Goal: Information Seeking & Learning: Learn about a topic

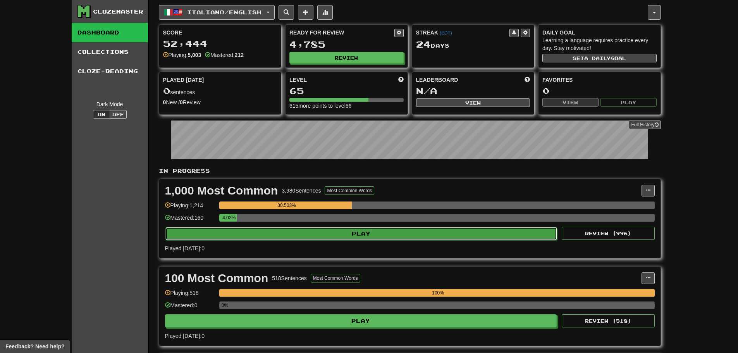
click at [316, 232] on button "Play" at bounding box center [361, 233] width 392 height 13
select select "**"
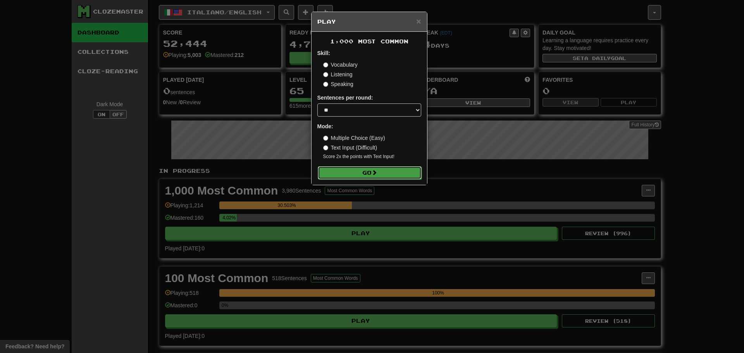
click at [384, 173] on button "Go" at bounding box center [370, 172] width 104 height 13
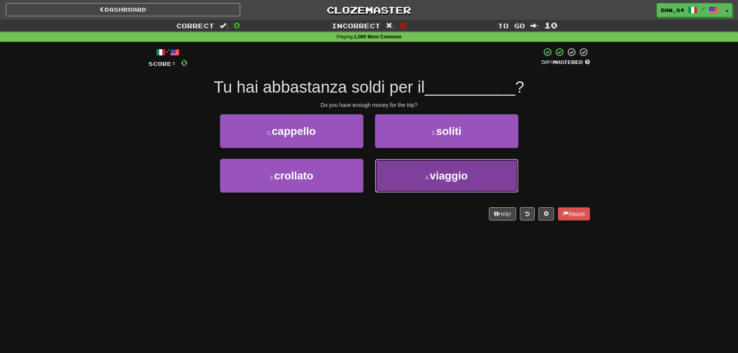
click at [401, 168] on button "4 . viaggio" at bounding box center [446, 176] width 143 height 34
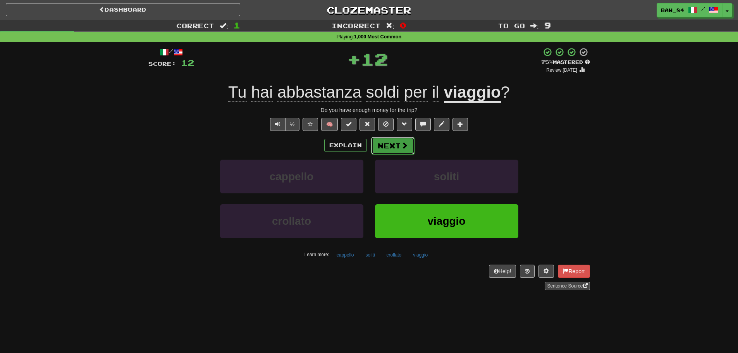
click at [401, 146] on span at bounding box center [404, 145] width 7 height 7
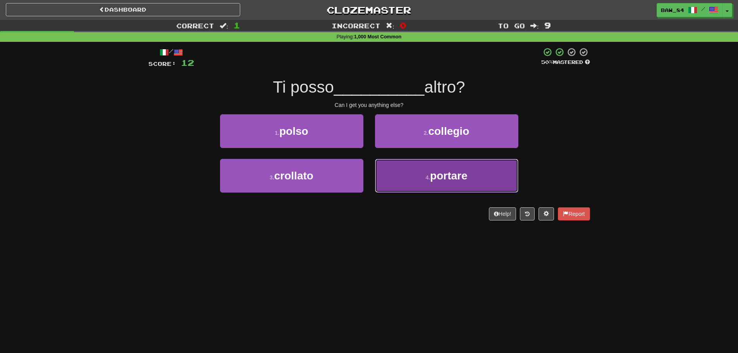
click at [407, 175] on button "4 . portare" at bounding box center [446, 176] width 143 height 34
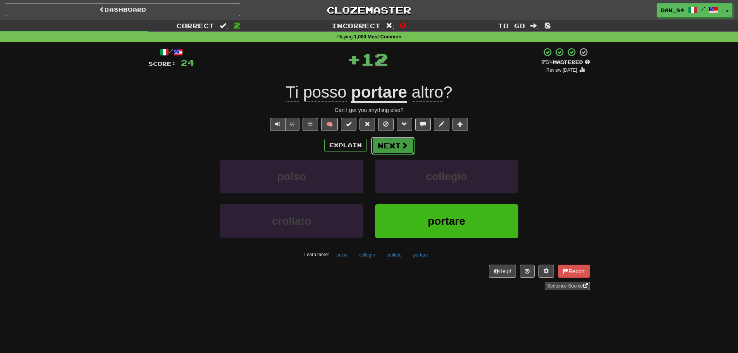
click at [406, 147] on span at bounding box center [404, 145] width 7 height 7
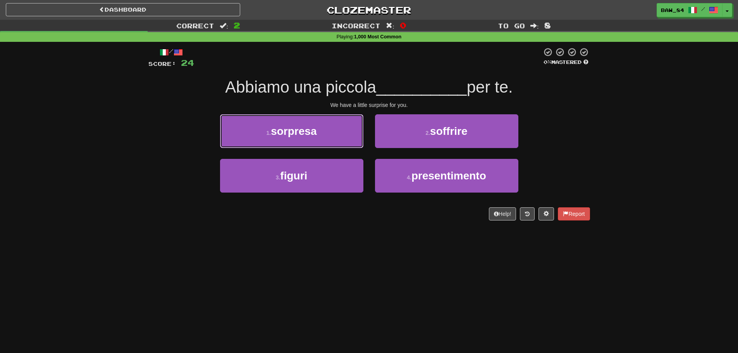
click at [331, 135] on button "1 . sorpresa" at bounding box center [291, 131] width 143 height 34
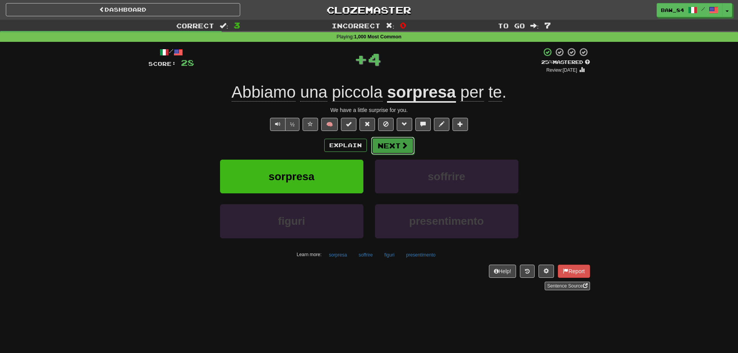
click at [389, 146] on button "Next" at bounding box center [392, 146] width 43 height 18
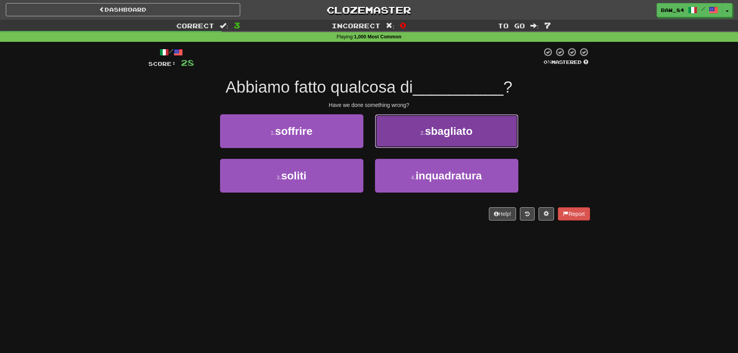
click at [414, 137] on button "2 . sbagliato" at bounding box center [446, 131] width 143 height 34
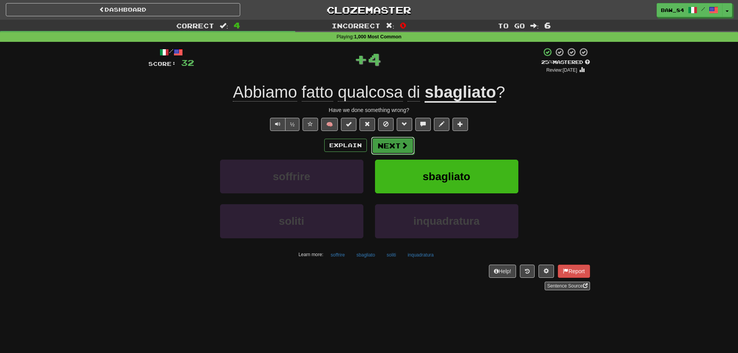
click at [393, 150] on button "Next" at bounding box center [392, 146] width 43 height 18
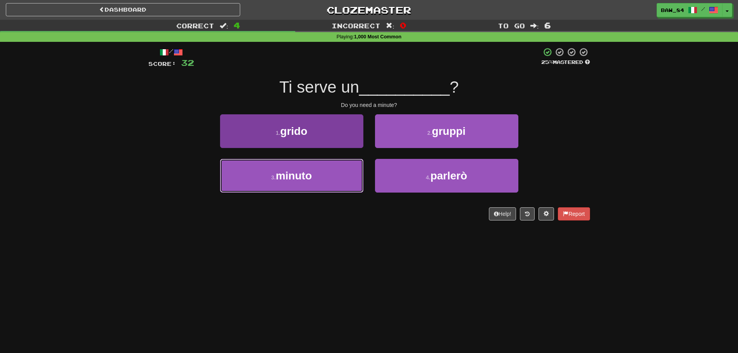
click at [342, 174] on button "3 . minuto" at bounding box center [291, 176] width 143 height 34
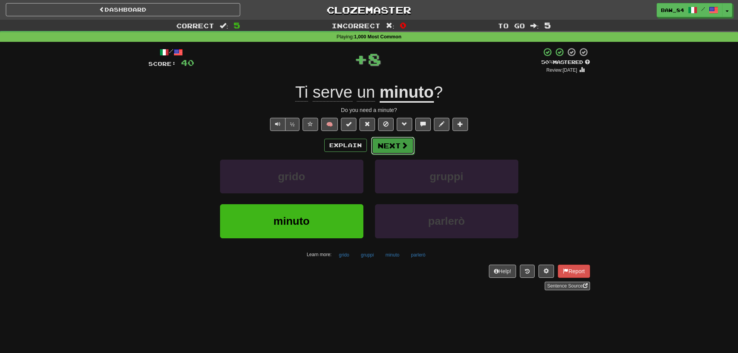
click at [392, 147] on button "Next" at bounding box center [392, 146] width 43 height 18
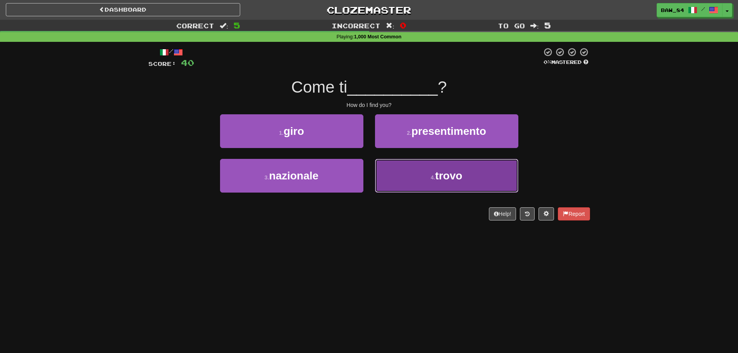
click at [392, 172] on button "4 . trovo" at bounding box center [446, 176] width 143 height 34
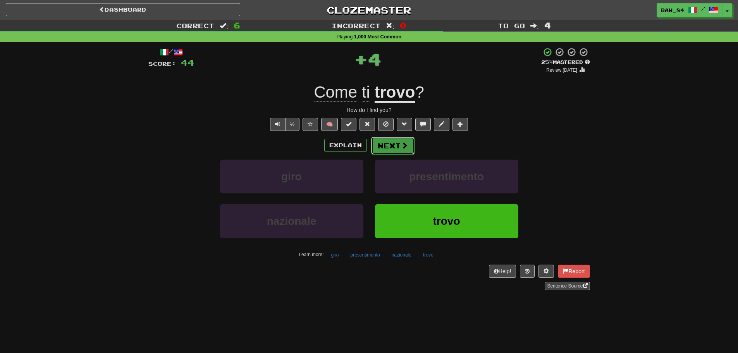
click at [396, 147] on button "Next" at bounding box center [392, 146] width 43 height 18
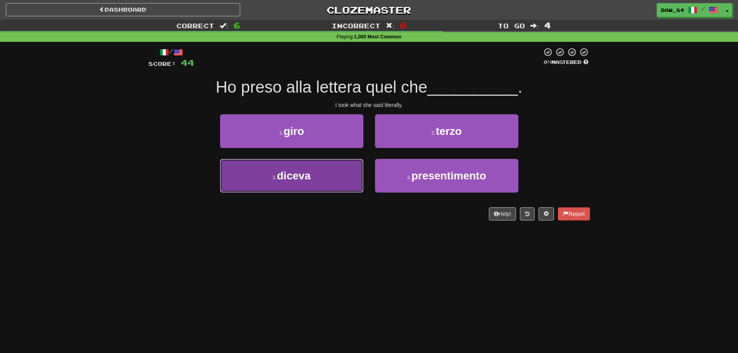
click at [332, 170] on button "3 . diceva" at bounding box center [291, 176] width 143 height 34
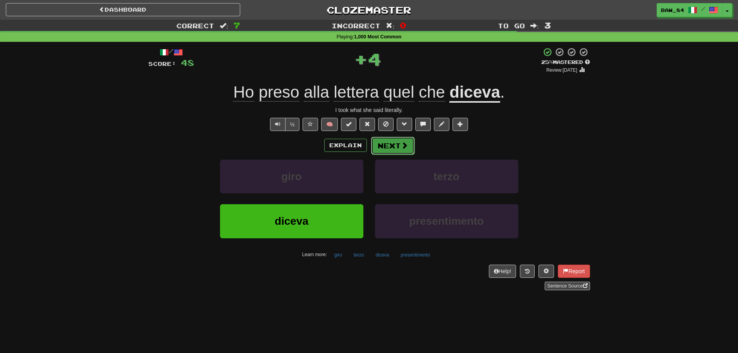
click at [382, 150] on button "Next" at bounding box center [392, 146] width 43 height 18
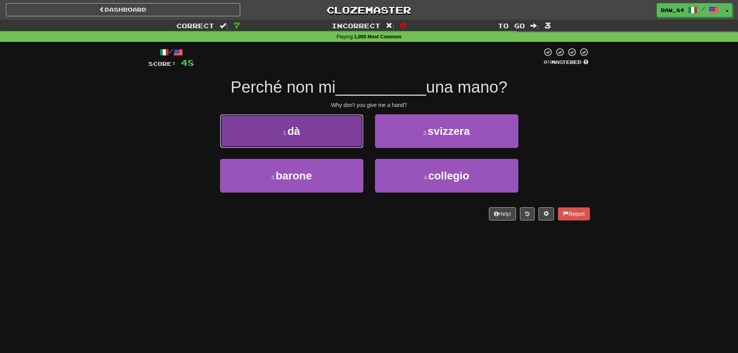
click at [344, 143] on button "1 . dà" at bounding box center [291, 131] width 143 height 34
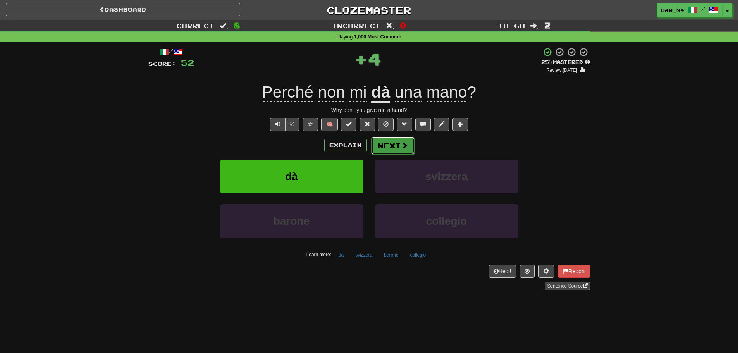
click at [383, 143] on button "Next" at bounding box center [392, 146] width 43 height 18
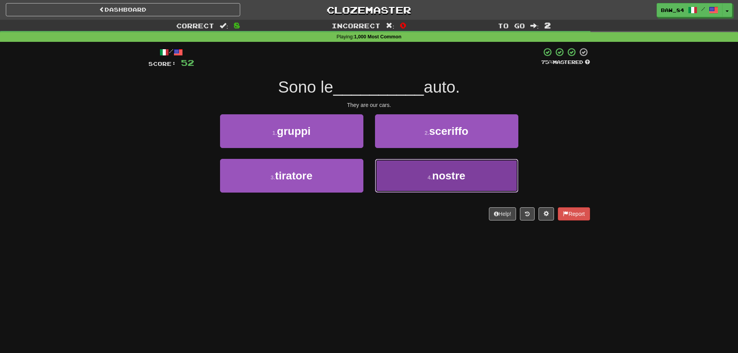
click at [392, 170] on button "4 . nostre" at bounding box center [446, 176] width 143 height 34
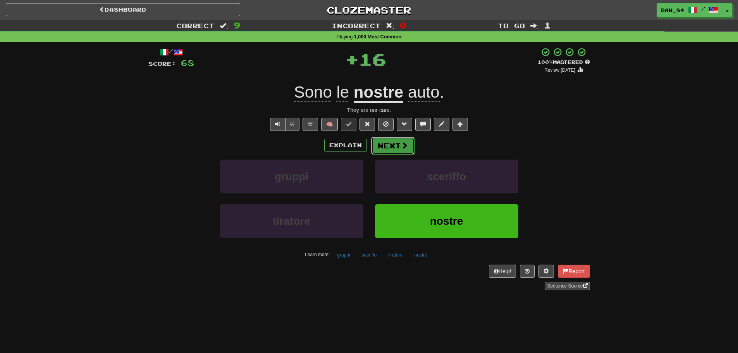
click at [395, 144] on button "Next" at bounding box center [392, 146] width 43 height 18
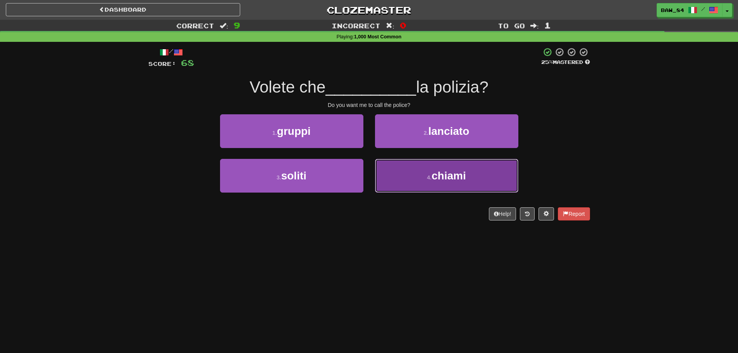
click at [394, 175] on button "4 . chiami" at bounding box center [446, 176] width 143 height 34
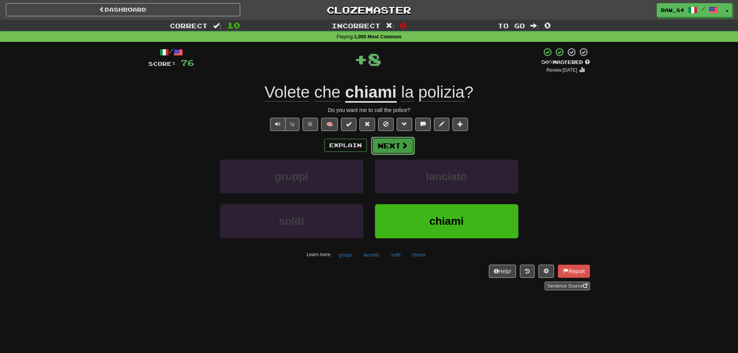
click at [390, 143] on button "Next" at bounding box center [392, 146] width 43 height 18
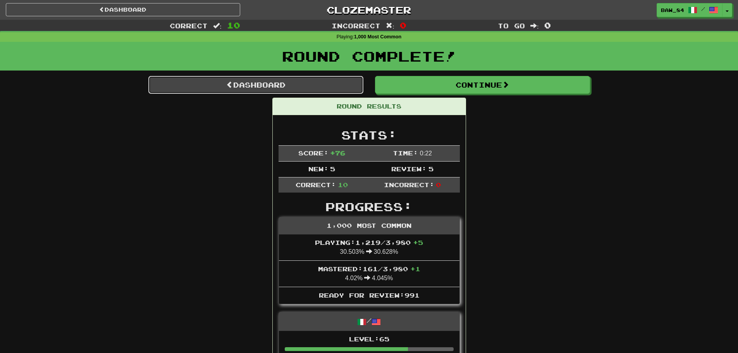
click at [292, 85] on link "Dashboard" at bounding box center [255, 85] width 215 height 18
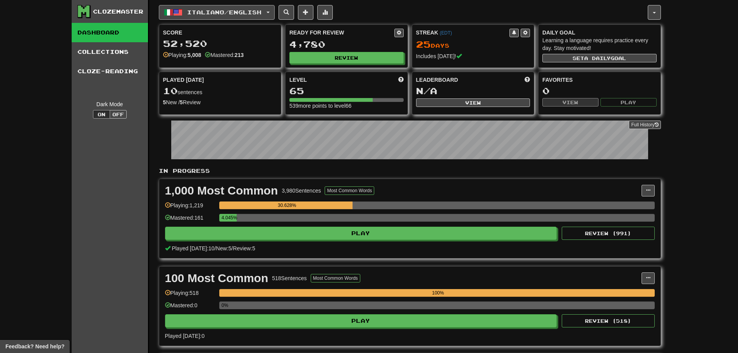
click at [253, 16] on button "Italiano / English" at bounding box center [217, 12] width 116 height 15
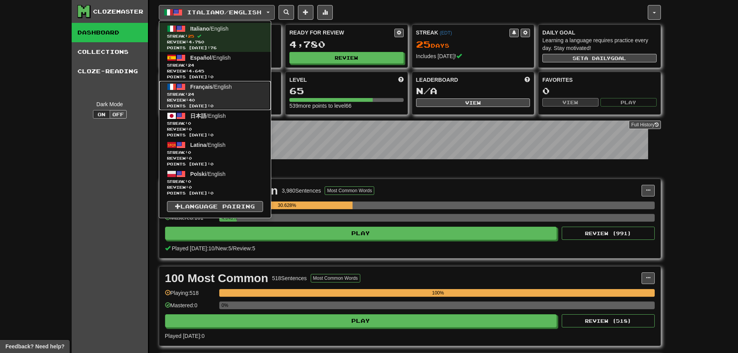
click at [246, 91] on span "Streak: 24" at bounding box center [215, 94] width 96 height 6
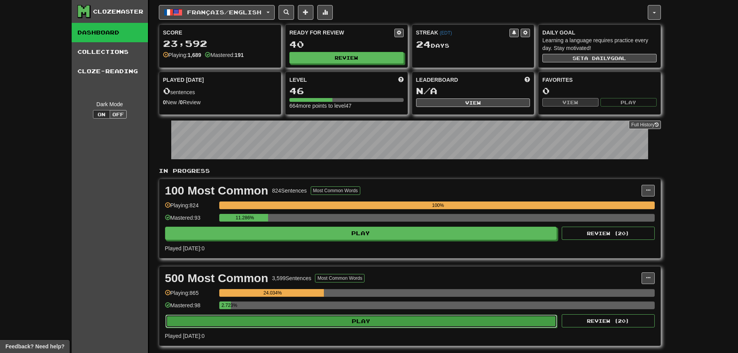
click at [340, 317] on button "Play" at bounding box center [361, 321] width 392 height 13
select select "**"
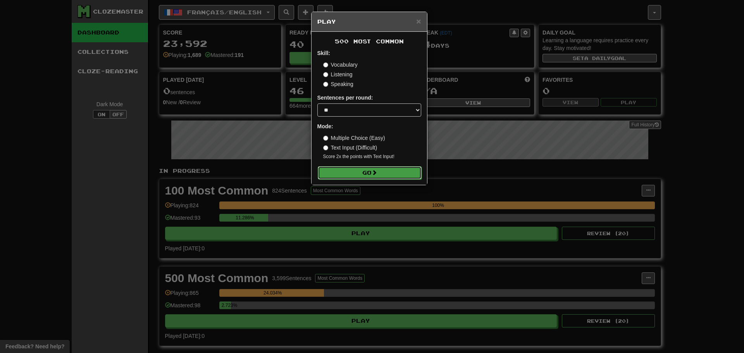
click at [377, 172] on span at bounding box center [373, 172] width 5 height 5
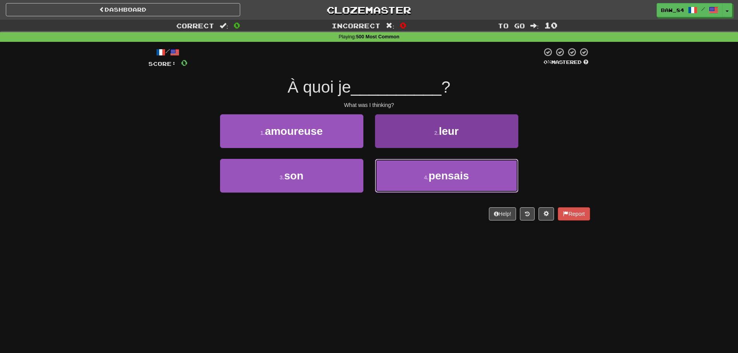
click at [398, 174] on button "4 . pensais" at bounding box center [446, 176] width 143 height 34
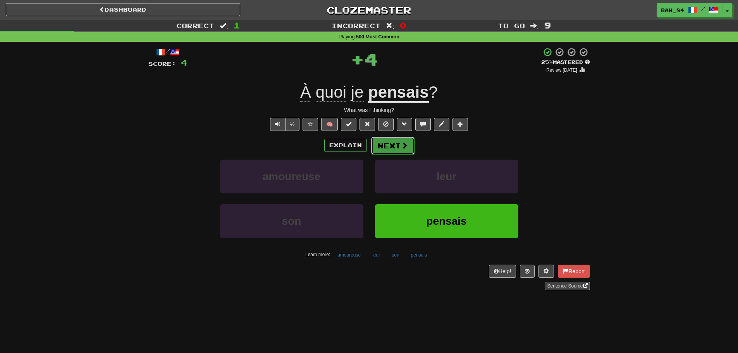
click at [398, 149] on button "Next" at bounding box center [392, 146] width 43 height 18
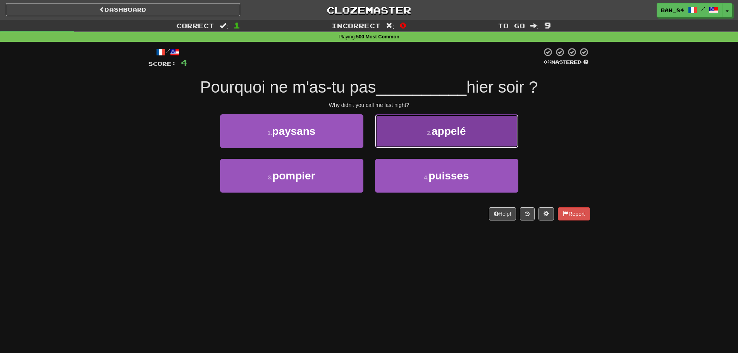
click at [402, 139] on button "2 . appelé" at bounding box center [446, 131] width 143 height 34
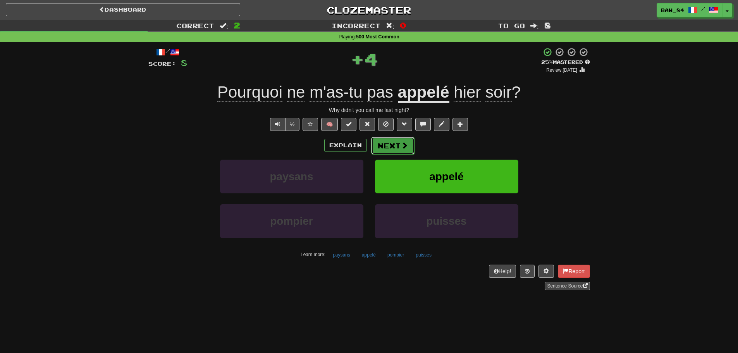
click at [399, 143] on button "Next" at bounding box center [392, 146] width 43 height 18
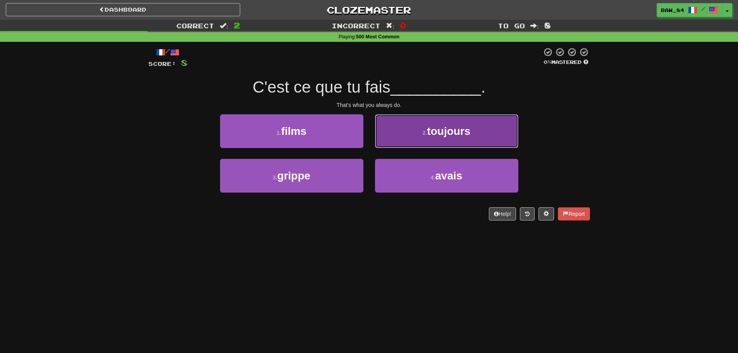
click at [424, 130] on small "2 ." at bounding box center [425, 133] width 5 height 6
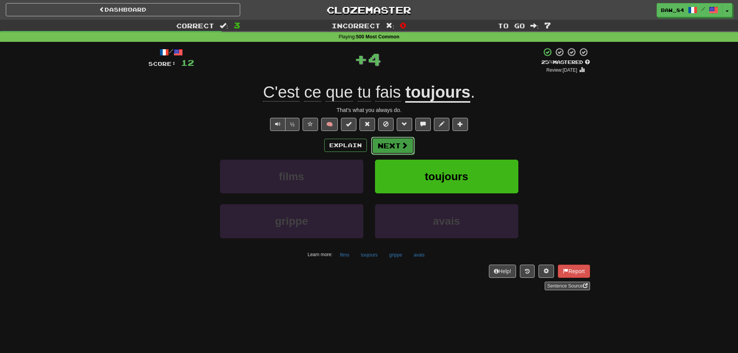
click at [400, 140] on button "Next" at bounding box center [392, 146] width 43 height 18
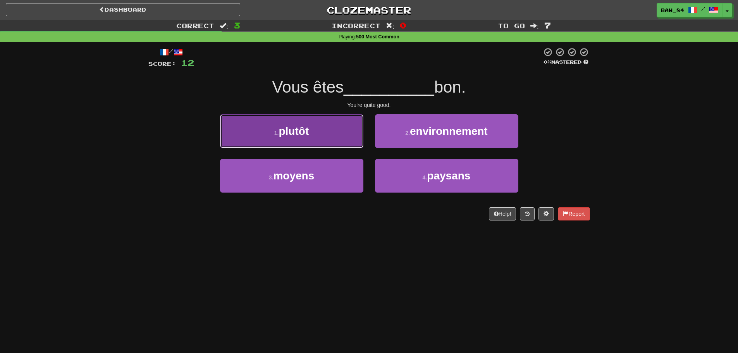
click at [323, 141] on button "1 . plutôt" at bounding box center [291, 131] width 143 height 34
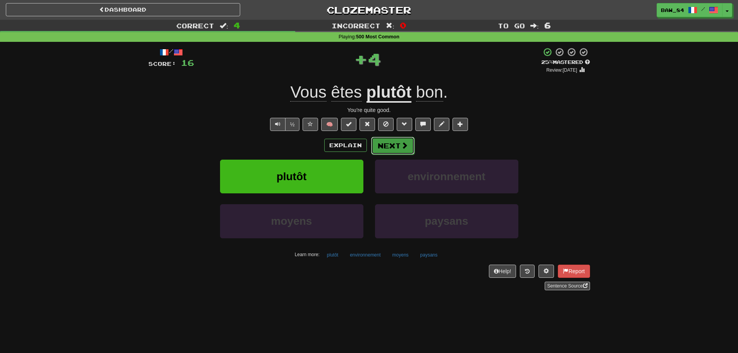
click at [389, 143] on button "Next" at bounding box center [392, 146] width 43 height 18
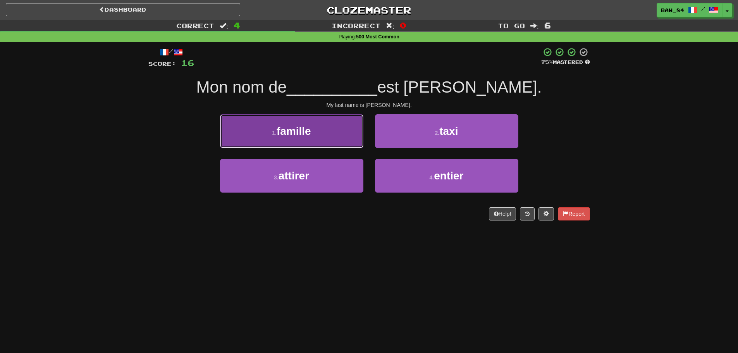
click at [333, 142] on button "1 . famille" at bounding box center [291, 131] width 143 height 34
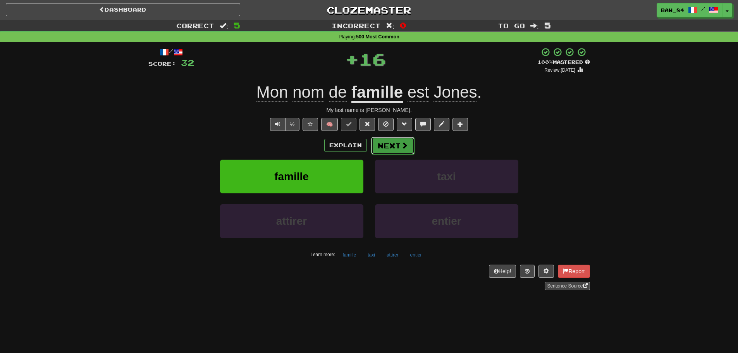
click at [388, 142] on button "Next" at bounding box center [392, 146] width 43 height 18
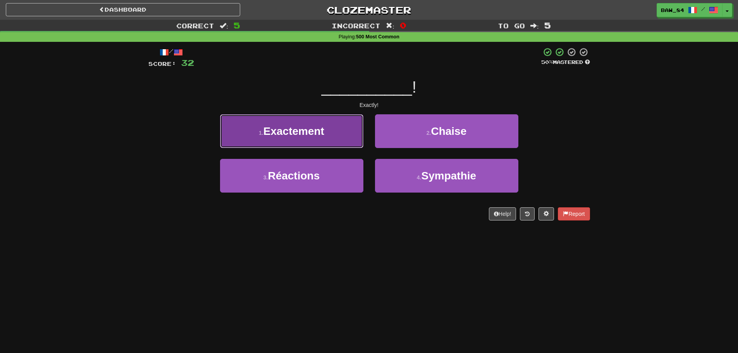
click at [332, 139] on button "1 . Exactement" at bounding box center [291, 131] width 143 height 34
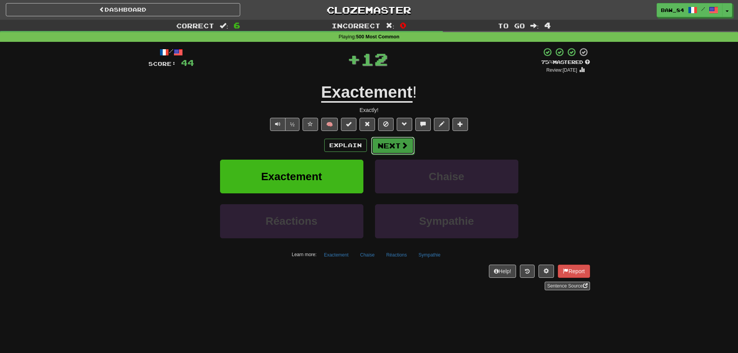
click at [386, 144] on button "Next" at bounding box center [392, 146] width 43 height 18
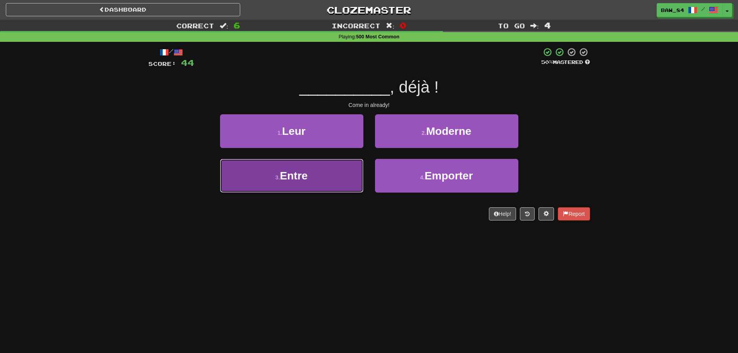
click at [339, 176] on button "3 . Entre" at bounding box center [291, 176] width 143 height 34
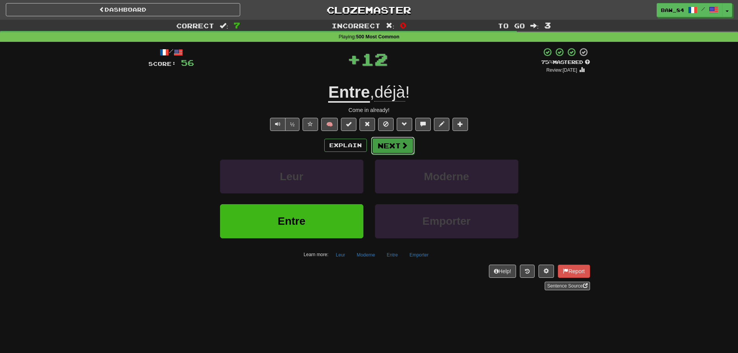
click at [394, 148] on button "Next" at bounding box center [392, 146] width 43 height 18
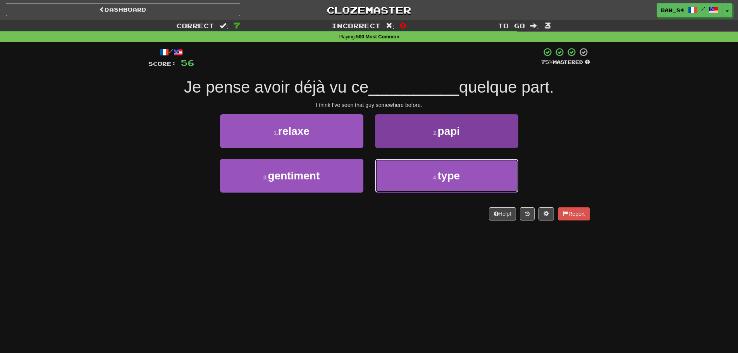
click at [392, 179] on button "4 . type" at bounding box center [446, 176] width 143 height 34
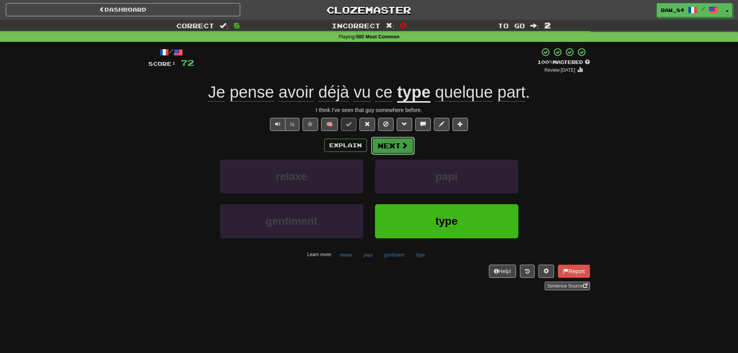
click at [394, 148] on button "Next" at bounding box center [392, 146] width 43 height 18
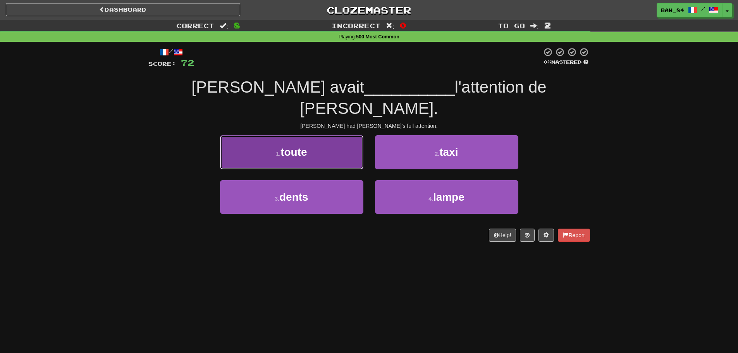
drag, startPoint x: 332, startPoint y: 135, endPoint x: 327, endPoint y: 141, distance: 7.7
click at [327, 141] on button "1 . toute" at bounding box center [291, 152] width 143 height 34
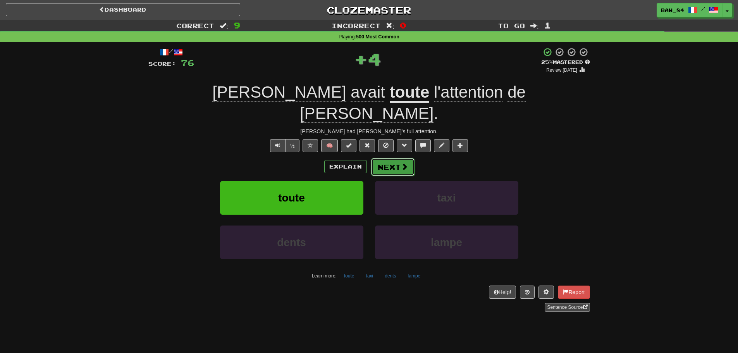
click at [394, 158] on button "Next" at bounding box center [392, 167] width 43 height 18
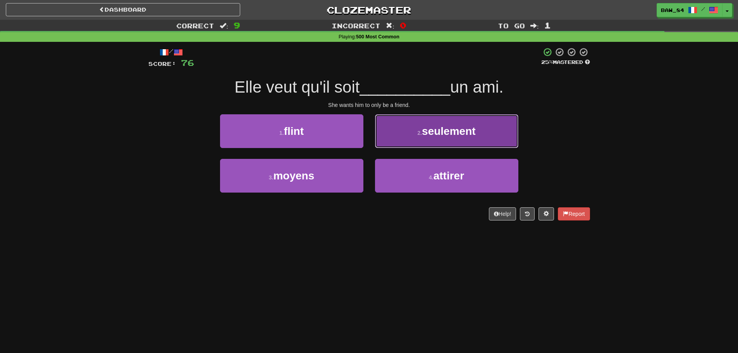
click at [412, 144] on button "2 . seulement" at bounding box center [446, 131] width 143 height 34
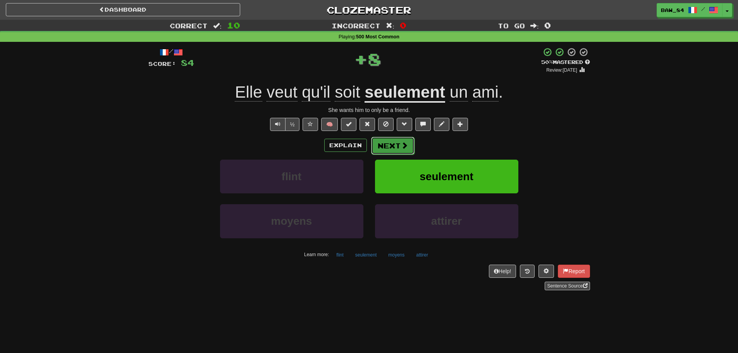
click at [396, 146] on button "Next" at bounding box center [392, 146] width 43 height 18
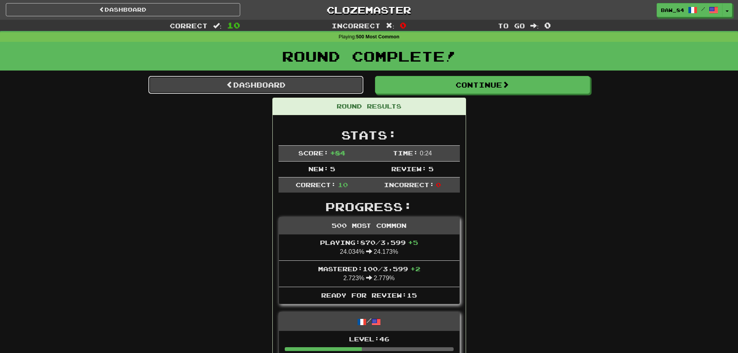
click at [272, 83] on link "Dashboard" at bounding box center [255, 85] width 215 height 18
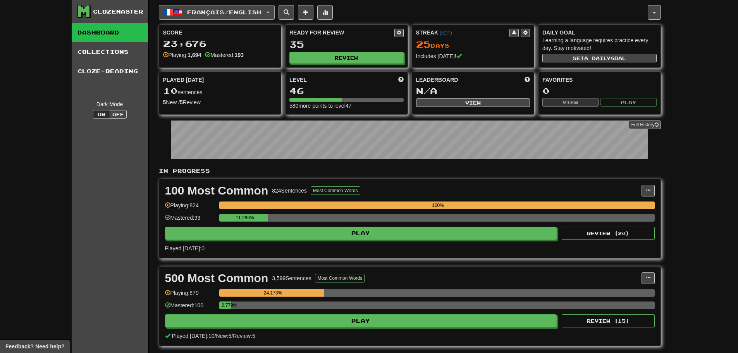
click at [244, 17] on button "Français / English" at bounding box center [217, 12] width 116 height 15
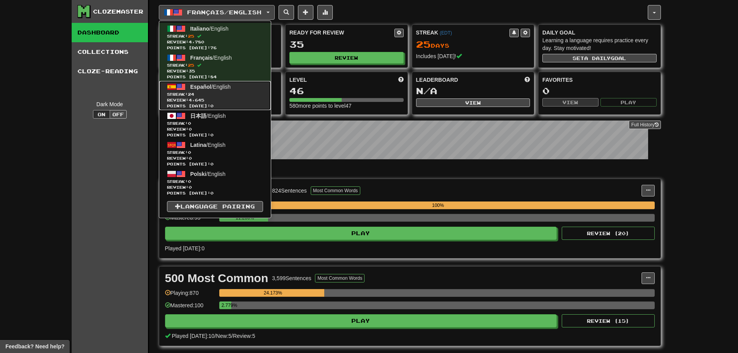
click at [227, 91] on link "Español / English Streak: 24 Review: 4,645 Points [DATE]: 0" at bounding box center [215, 95] width 112 height 29
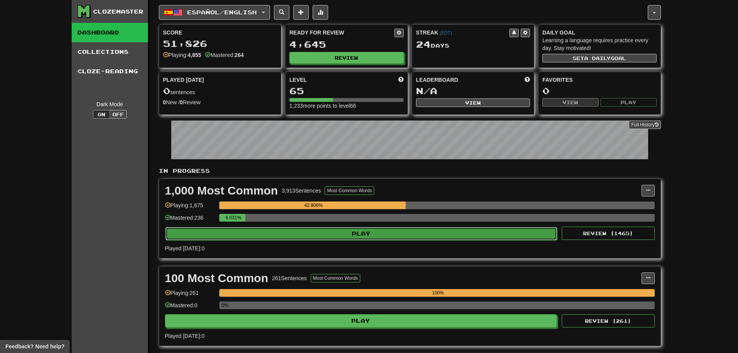
click at [276, 230] on button "Play" at bounding box center [361, 233] width 392 height 13
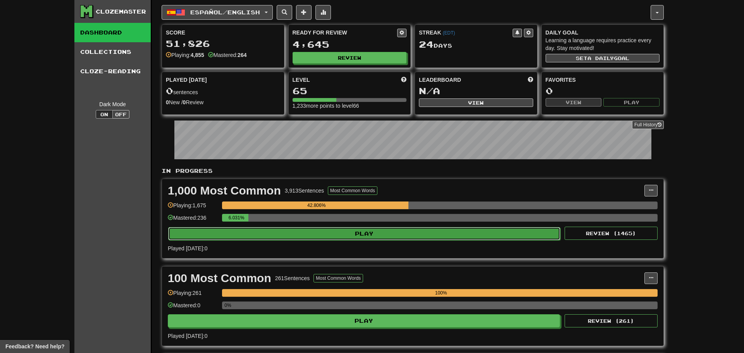
select select "**"
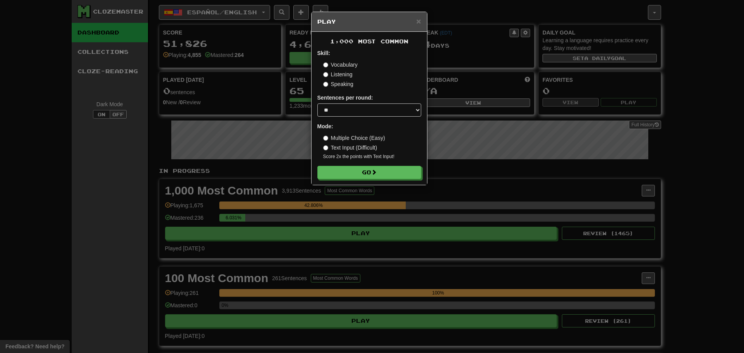
click at [378, 162] on form "Skill: Vocabulary Listening Speaking Sentences per round: * ** ** ** ** ** *** …" at bounding box center [369, 114] width 104 height 130
click at [373, 172] on button "Go" at bounding box center [370, 172] width 104 height 13
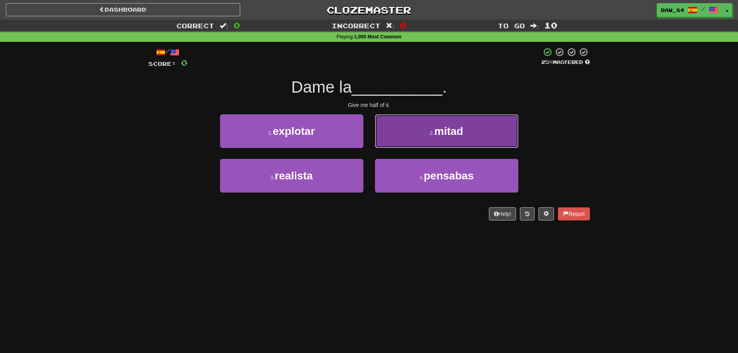
click at [426, 127] on button "2 . mitad" at bounding box center [446, 131] width 143 height 34
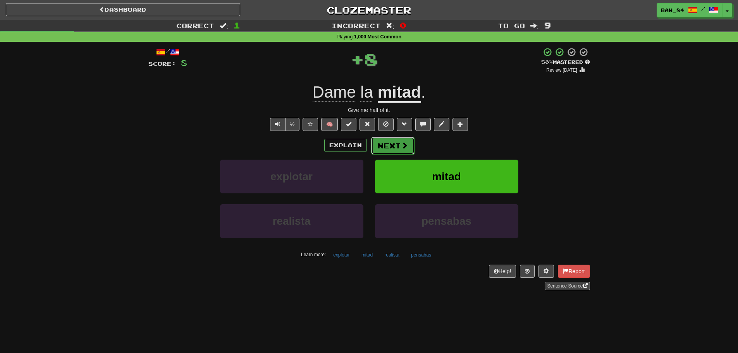
click at [392, 145] on button "Next" at bounding box center [392, 146] width 43 height 18
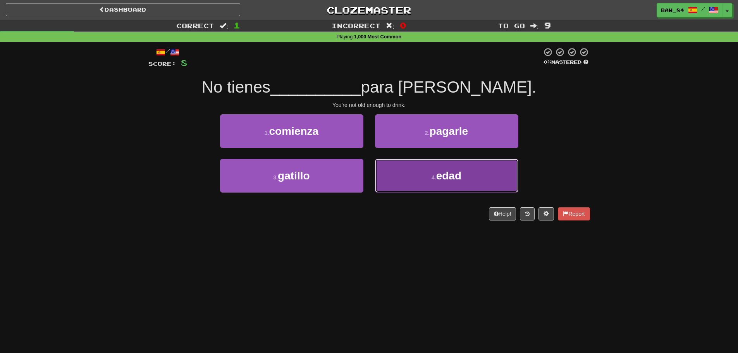
click at [411, 179] on button "4 . edad" at bounding box center [446, 176] width 143 height 34
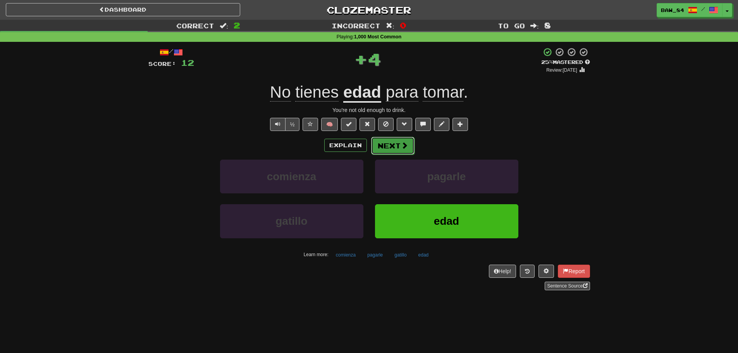
click at [391, 146] on button "Next" at bounding box center [392, 146] width 43 height 18
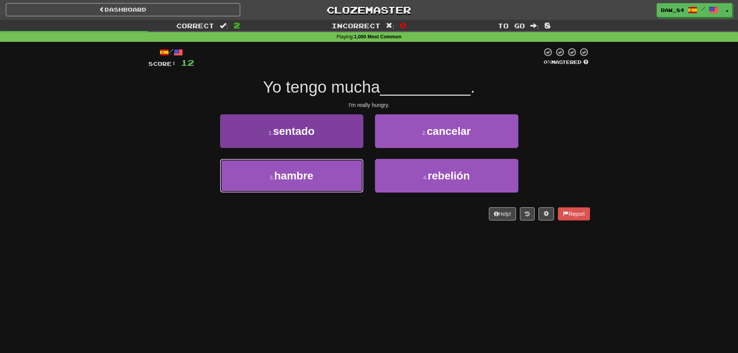
click at [334, 176] on button "3 . hambre" at bounding box center [291, 176] width 143 height 34
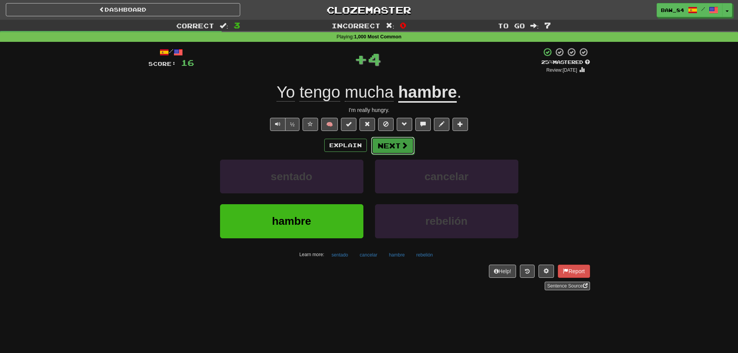
click at [396, 148] on button "Next" at bounding box center [392, 146] width 43 height 18
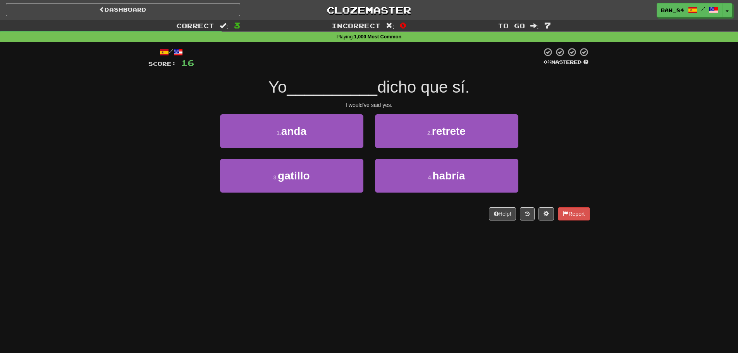
click at [392, 156] on div "2 . retrete" at bounding box center [446, 136] width 155 height 45
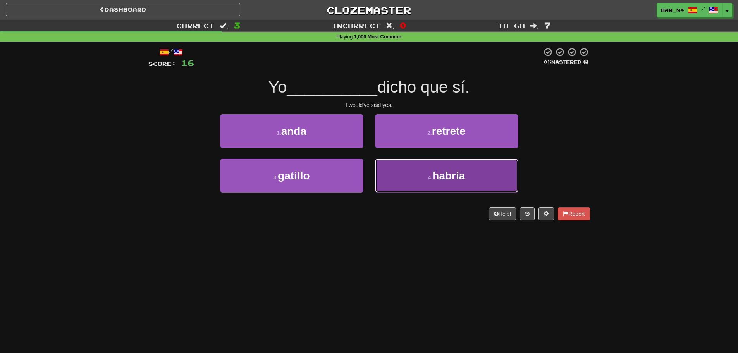
click at [388, 174] on button "4 . habría" at bounding box center [446, 176] width 143 height 34
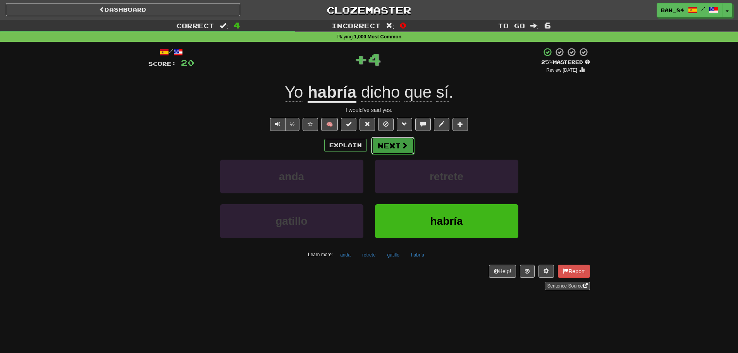
click at [383, 146] on button "Next" at bounding box center [392, 146] width 43 height 18
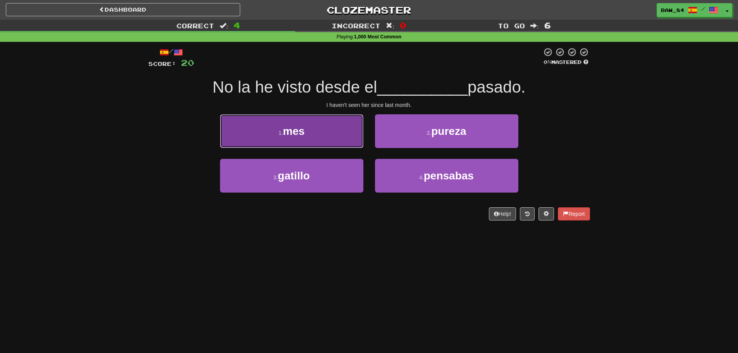
click at [332, 136] on button "1 . mes" at bounding box center [291, 131] width 143 height 34
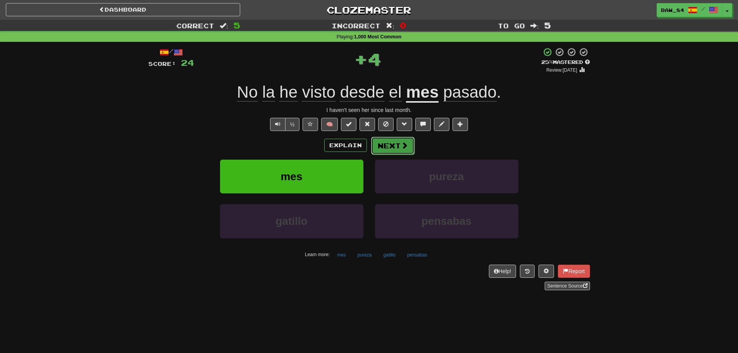
click at [395, 141] on button "Next" at bounding box center [392, 146] width 43 height 18
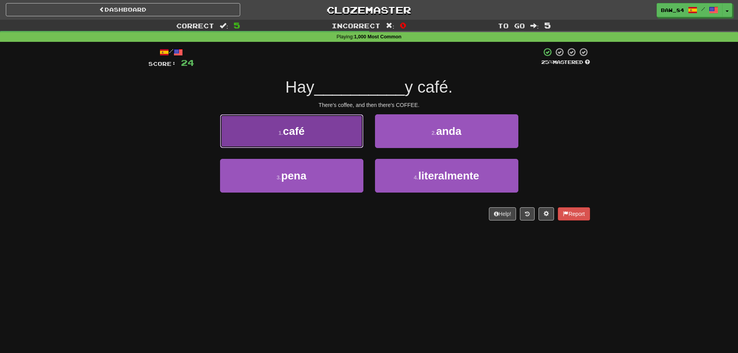
click at [331, 142] on button "1 . café" at bounding box center [291, 131] width 143 height 34
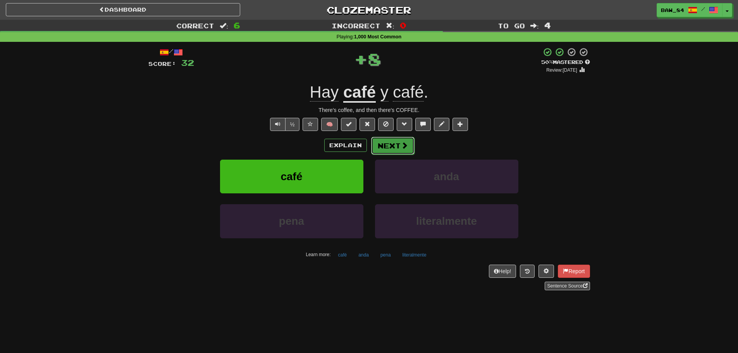
click at [388, 143] on button "Next" at bounding box center [392, 146] width 43 height 18
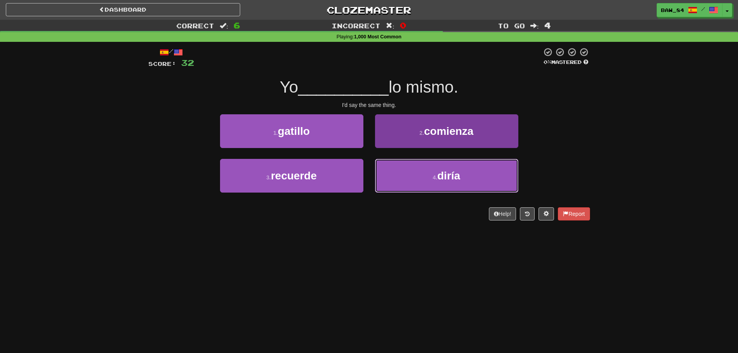
click at [405, 174] on button "4 . diría" at bounding box center [446, 176] width 143 height 34
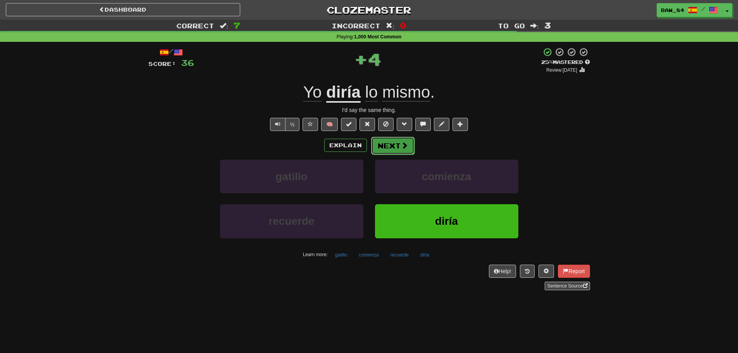
click at [390, 147] on button "Next" at bounding box center [392, 146] width 43 height 18
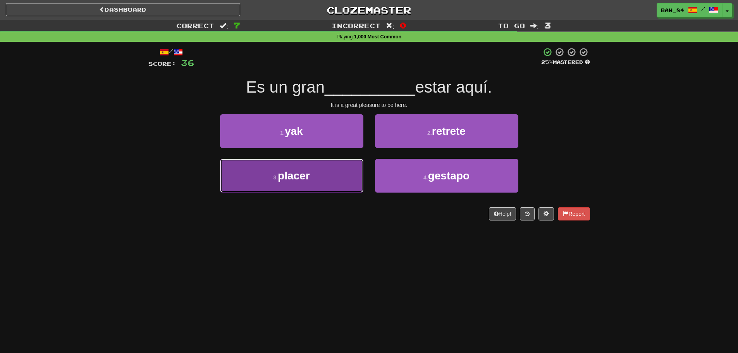
click at [333, 177] on button "3 . placer" at bounding box center [291, 176] width 143 height 34
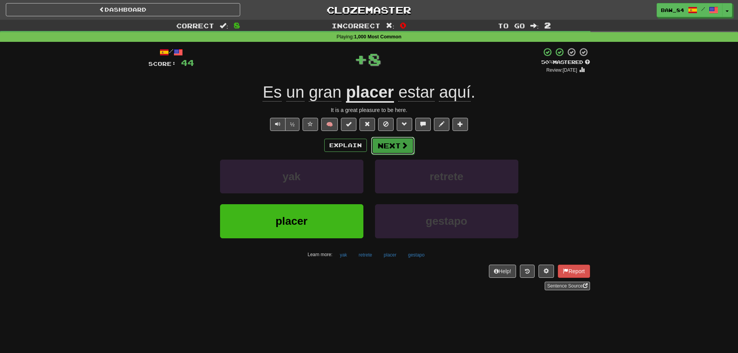
click at [381, 138] on button "Next" at bounding box center [392, 146] width 43 height 18
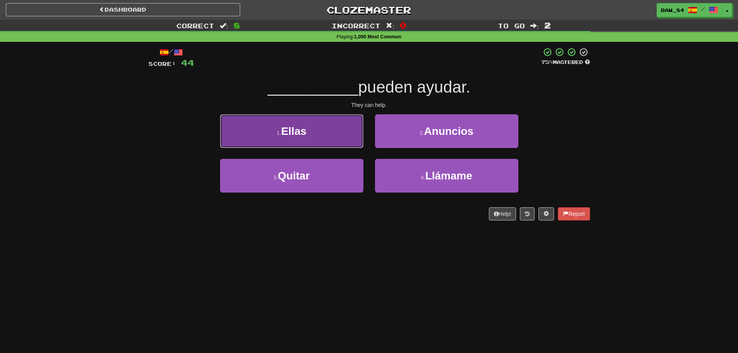
click at [342, 138] on button "1 . Ellas" at bounding box center [291, 131] width 143 height 34
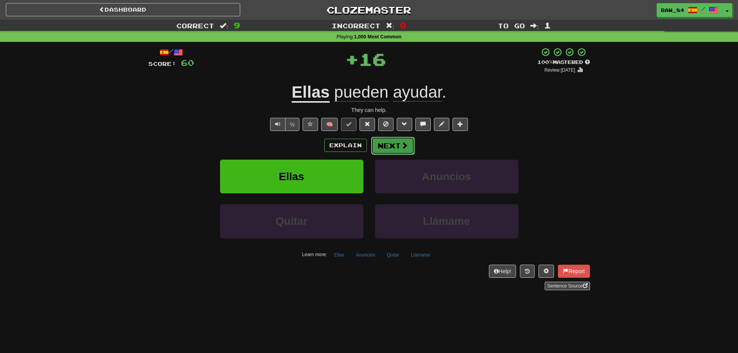
click at [383, 144] on button "Next" at bounding box center [392, 146] width 43 height 18
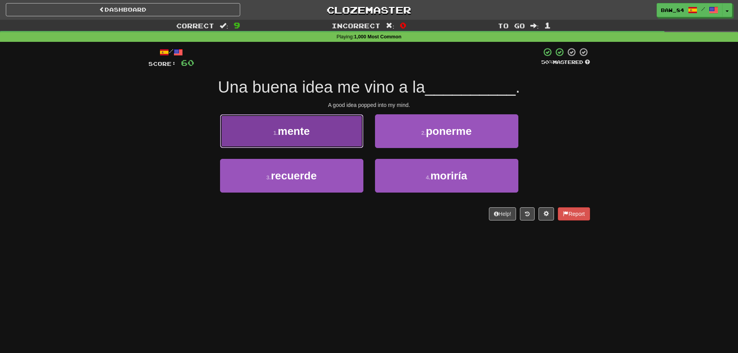
click at [327, 145] on button "1 . mente" at bounding box center [291, 131] width 143 height 34
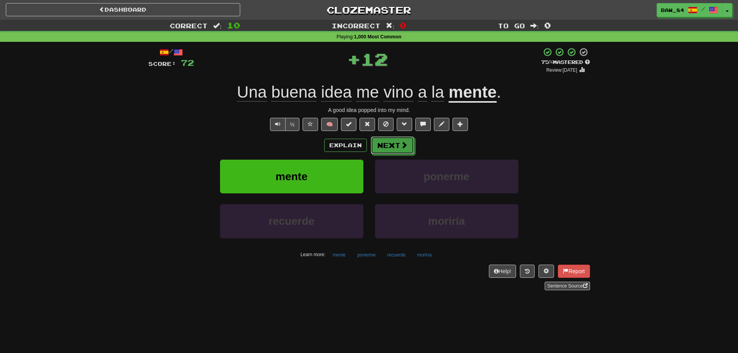
click at [392, 146] on button "Next" at bounding box center [392, 145] width 43 height 18
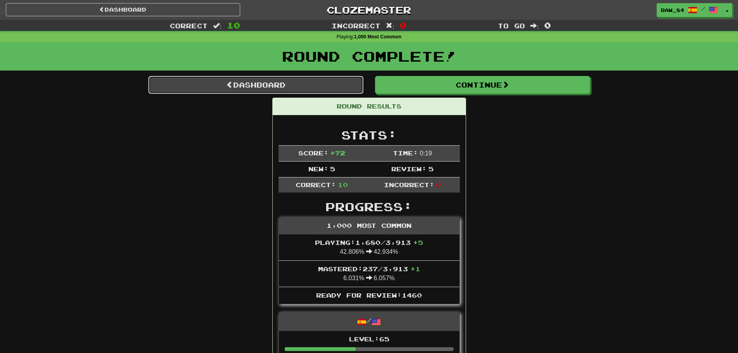
click at [278, 87] on link "Dashboard" at bounding box center [255, 85] width 215 height 18
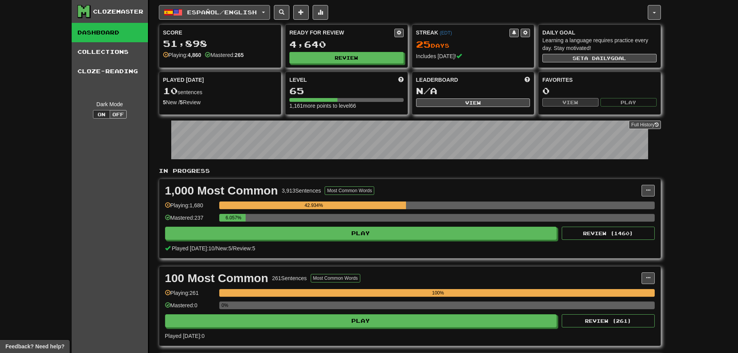
click at [184, 11] on button "Español / English" at bounding box center [214, 12] width 111 height 15
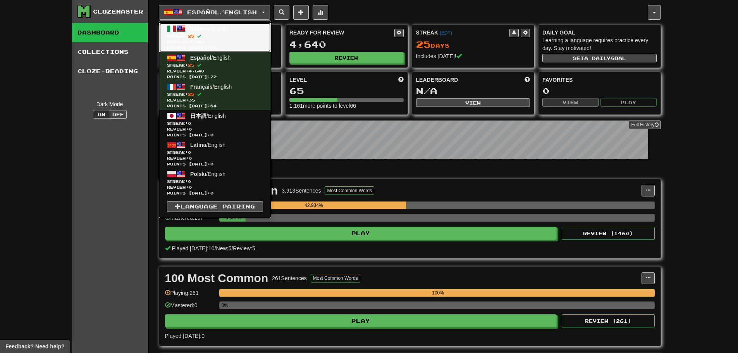
click at [193, 30] on span "Italiano" at bounding box center [199, 29] width 19 height 6
